Goal: Information Seeking & Learning: Learn about a topic

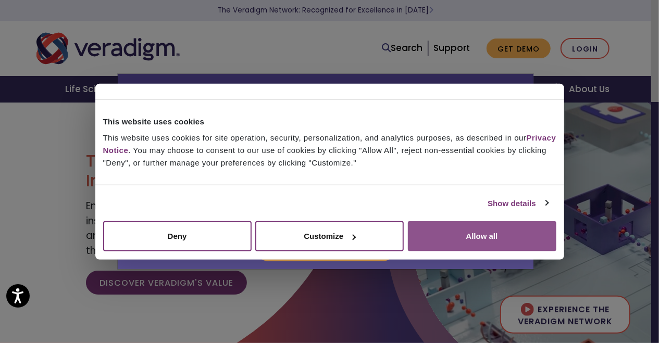
click at [469, 238] on button "Allow all" at bounding box center [482, 236] width 148 height 30
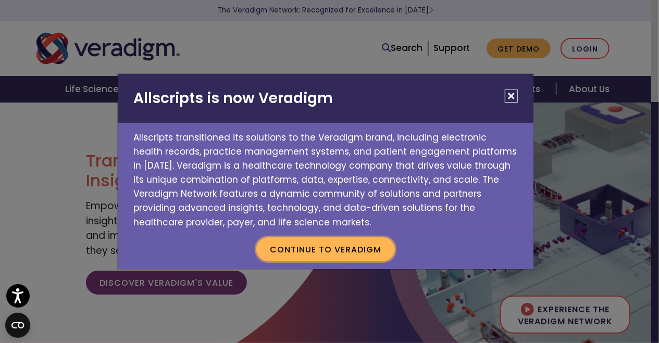
click at [342, 252] on button "Continue to Veradigm" at bounding box center [325, 249] width 139 height 24
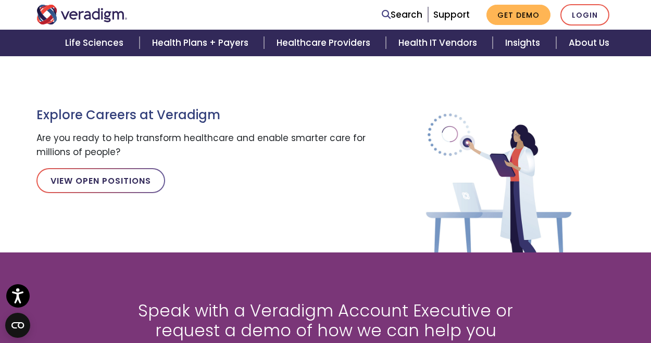
scroll to position [1094, 0]
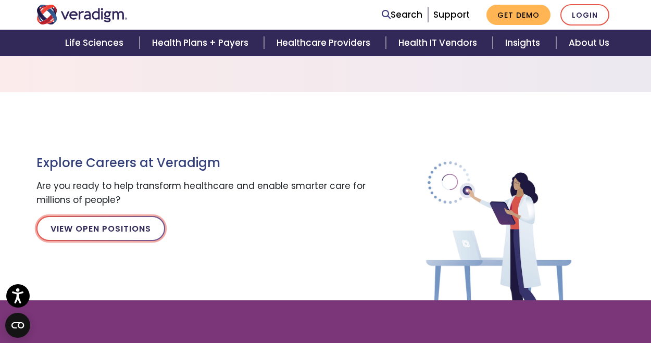
click at [126, 224] on link "View Open Positions" at bounding box center [100, 228] width 129 height 25
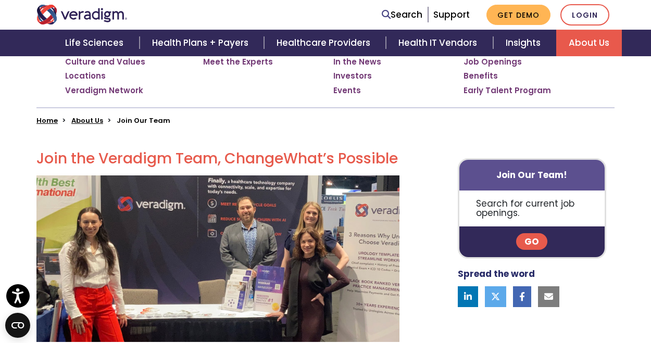
scroll to position [260, 0]
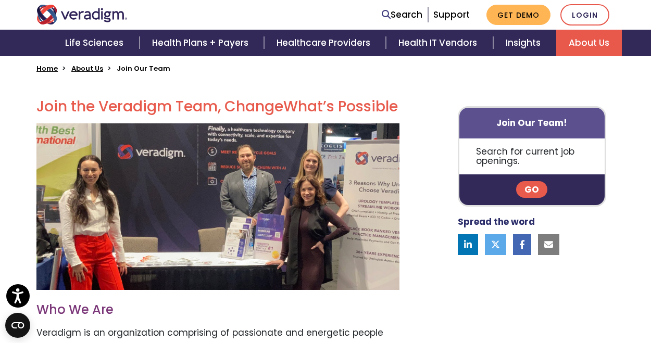
click at [530, 185] on link "Go" at bounding box center [531, 189] width 31 height 17
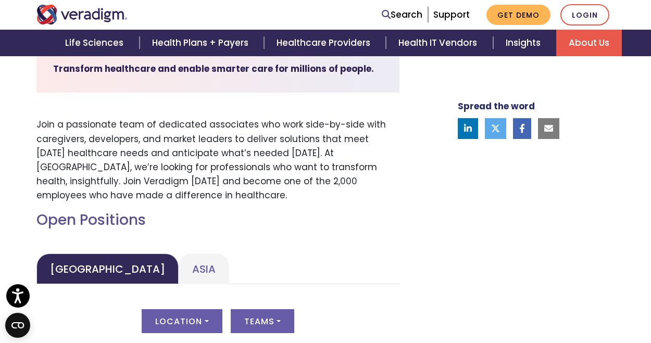
scroll to position [417, 0]
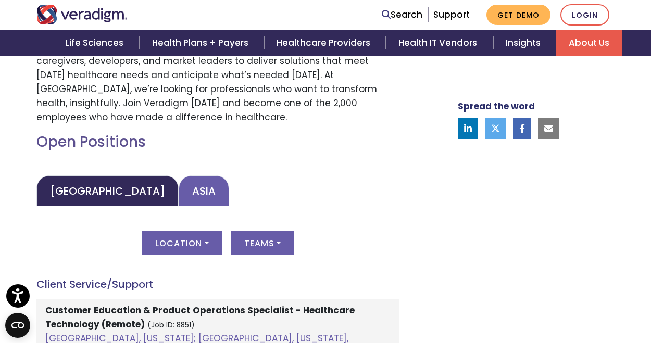
click at [179, 194] on link "Asia" at bounding box center [204, 191] width 51 height 31
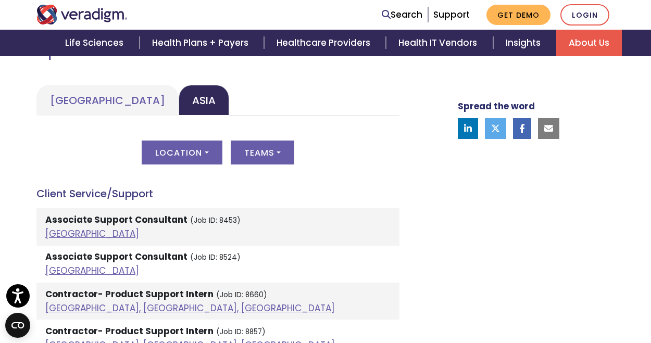
scroll to position [521, 0]
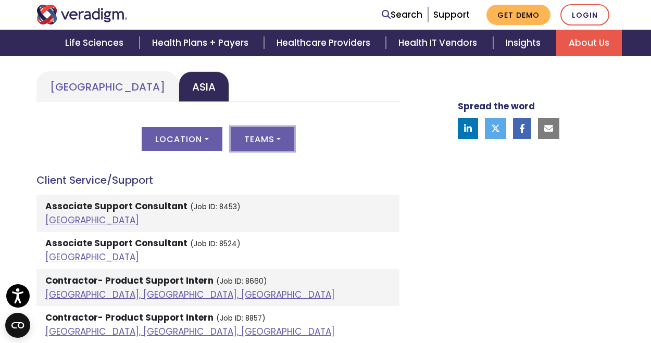
click at [278, 141] on button "Teams" at bounding box center [263, 139] width 64 height 24
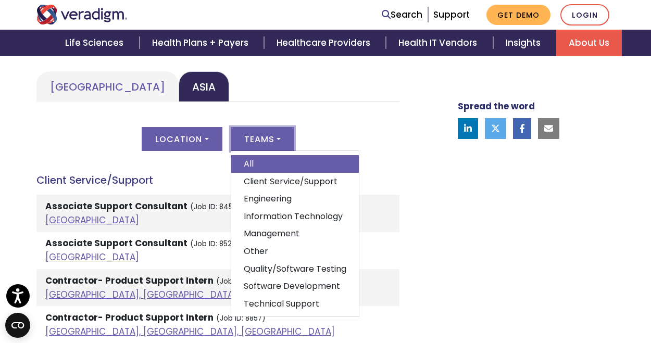
scroll to position [3, 0]
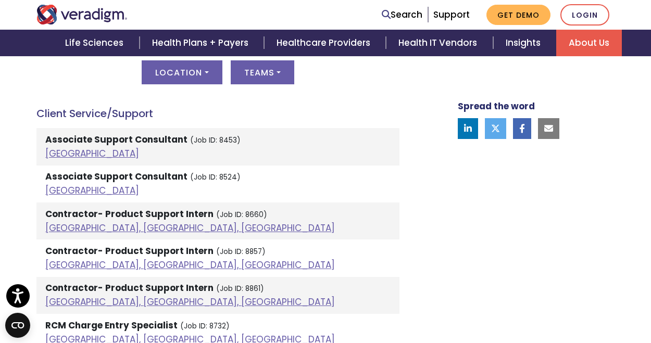
scroll to position [625, 0]
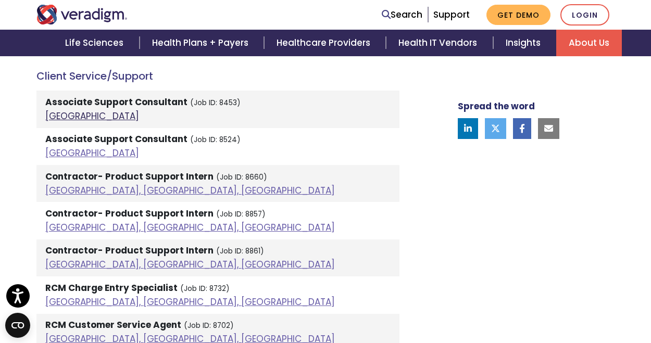
click at [56, 119] on link "India" at bounding box center [92, 116] width 94 height 12
